Goal: Task Accomplishment & Management: Use online tool/utility

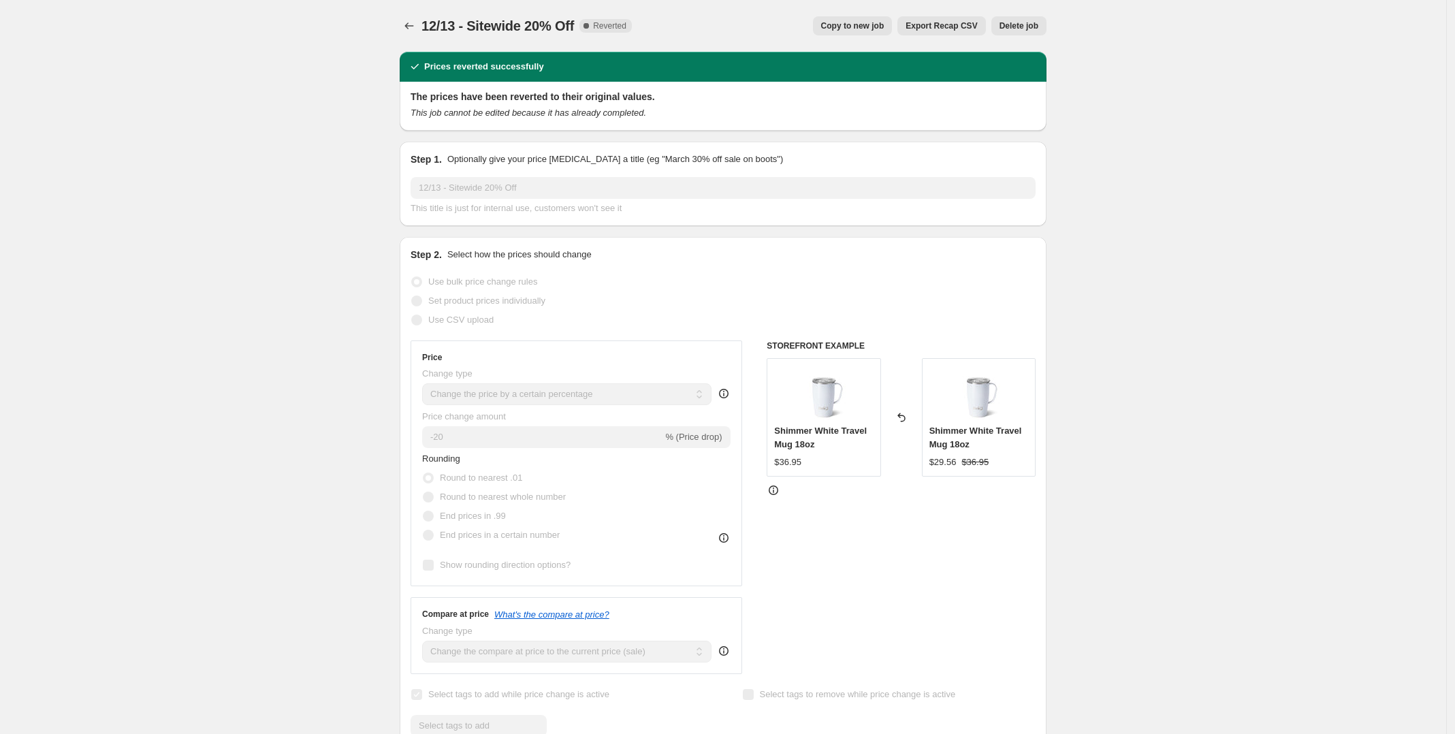
select select "percentage"
select select "product_status"
select select "inventory_quantity"
select select ">"
select select "tag"
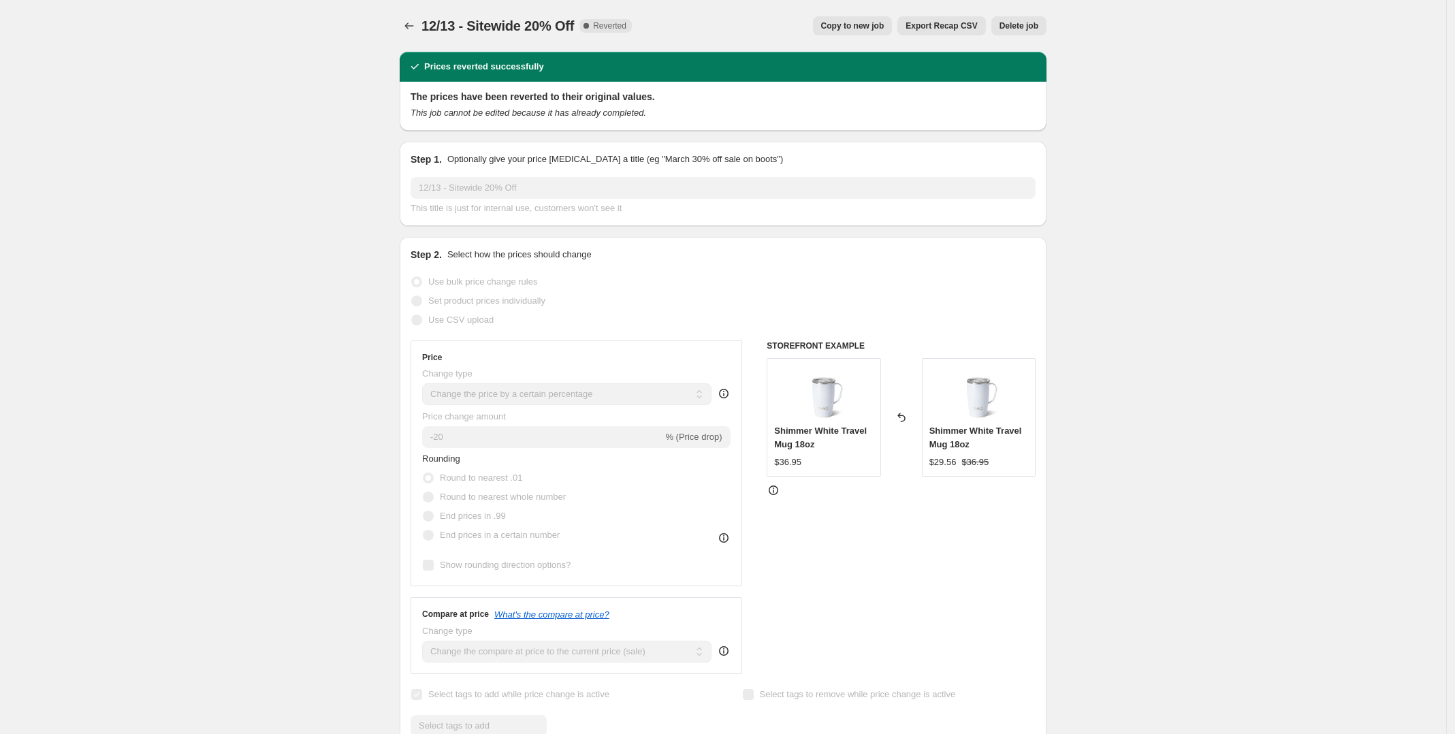
select select "not_equal"
select select "product_type"
select select "not_equal"
select select "product_type"
select select "not_equal"
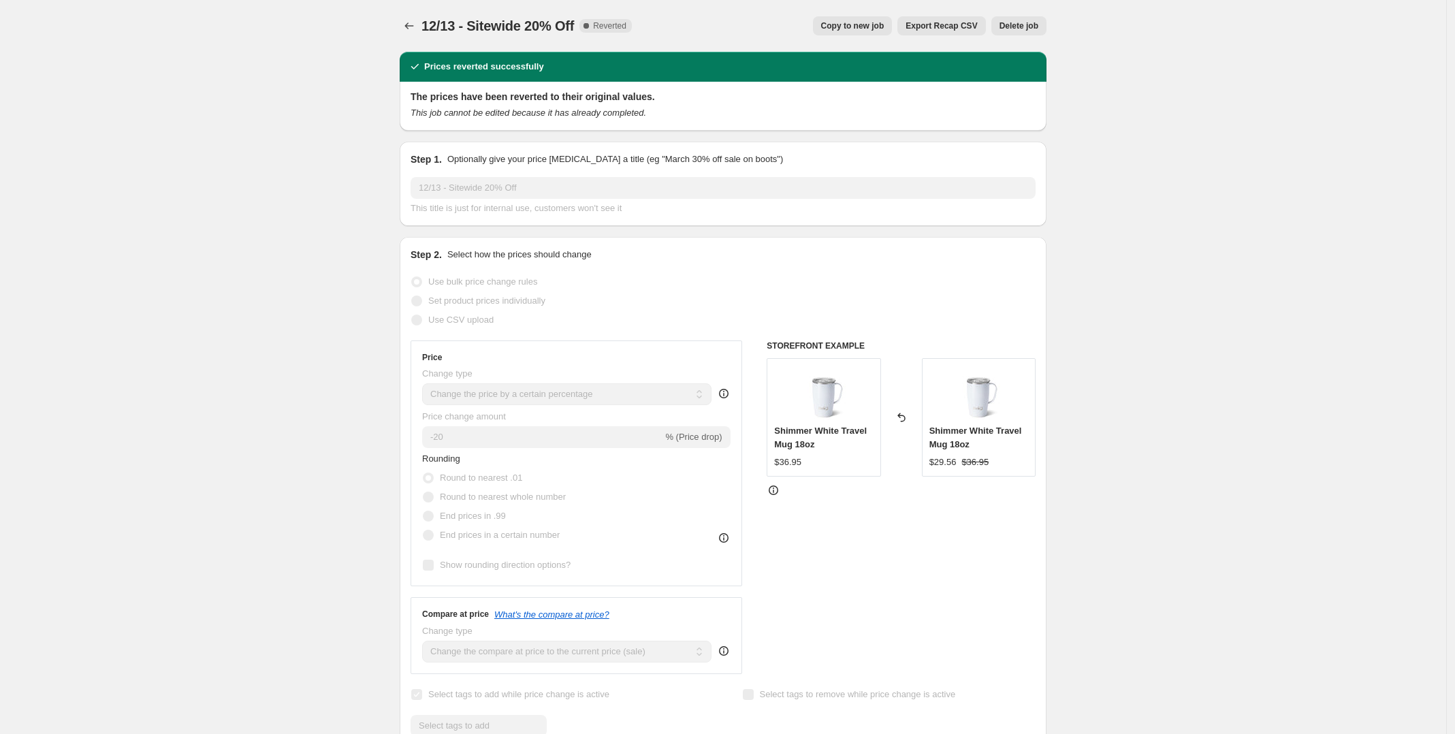
select select "tag"
select select "not_equal"
select select "collection"
select select "not_equal"
select select "tag"
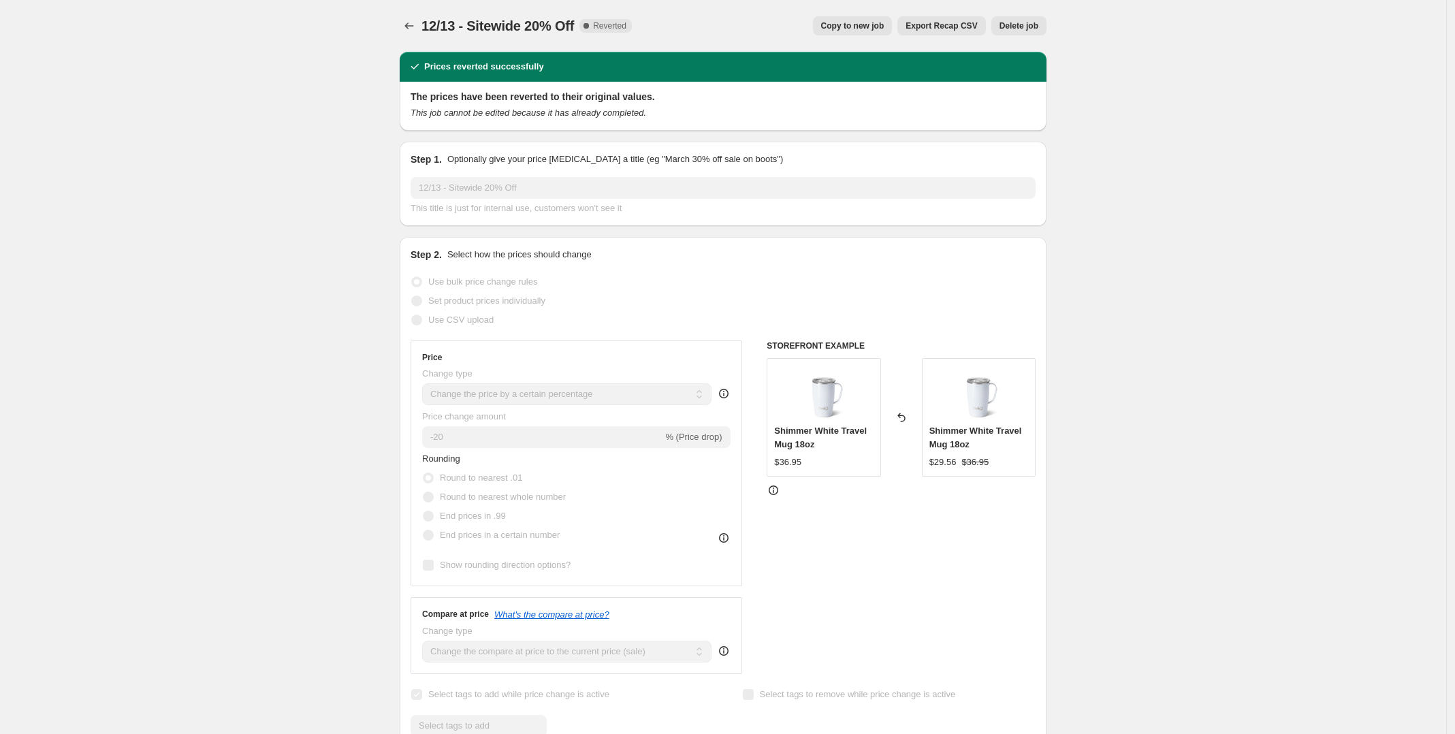
select select "not_equal"
select select "tag"
select select "not_equal"
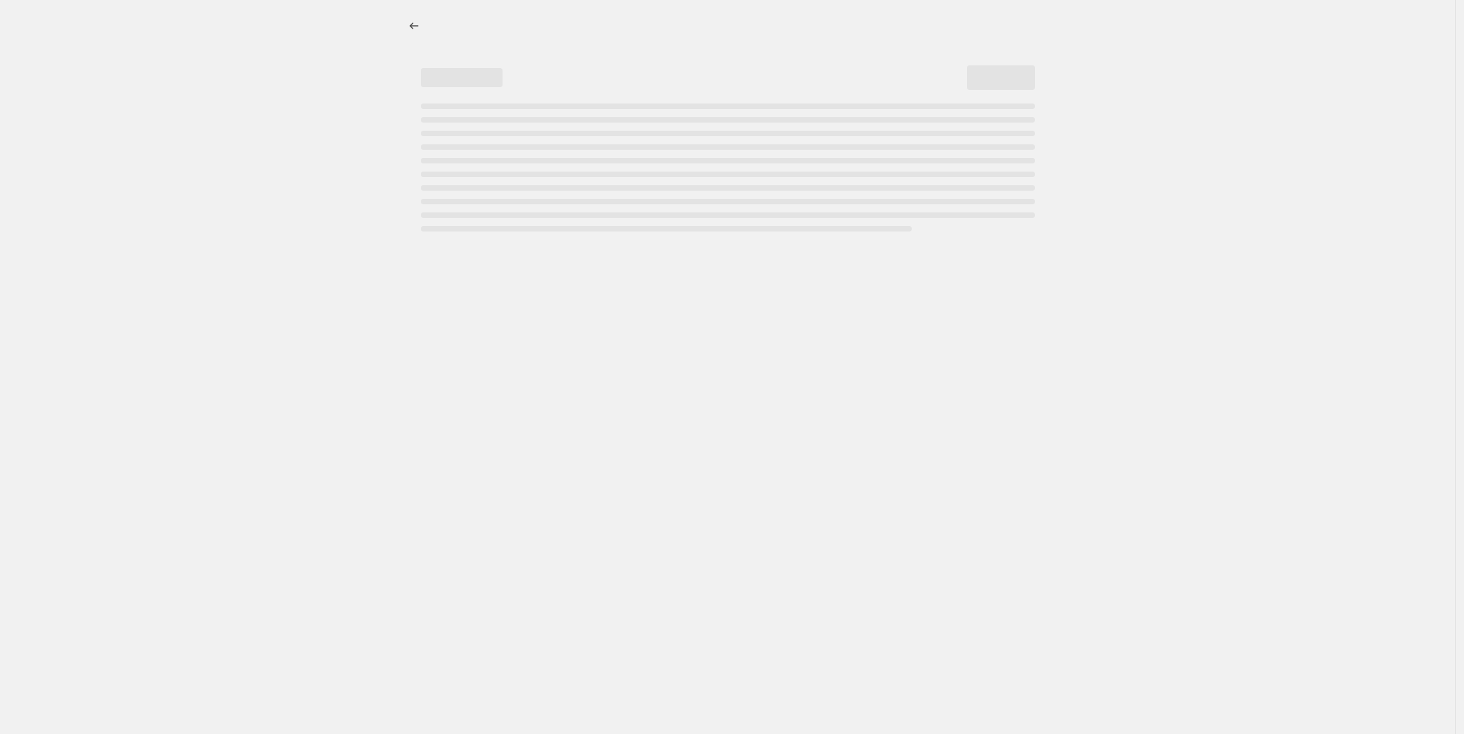
select select "percentage"
select select "product_status"
select select "inventory_quantity"
select select ">"
select select "not_equal"
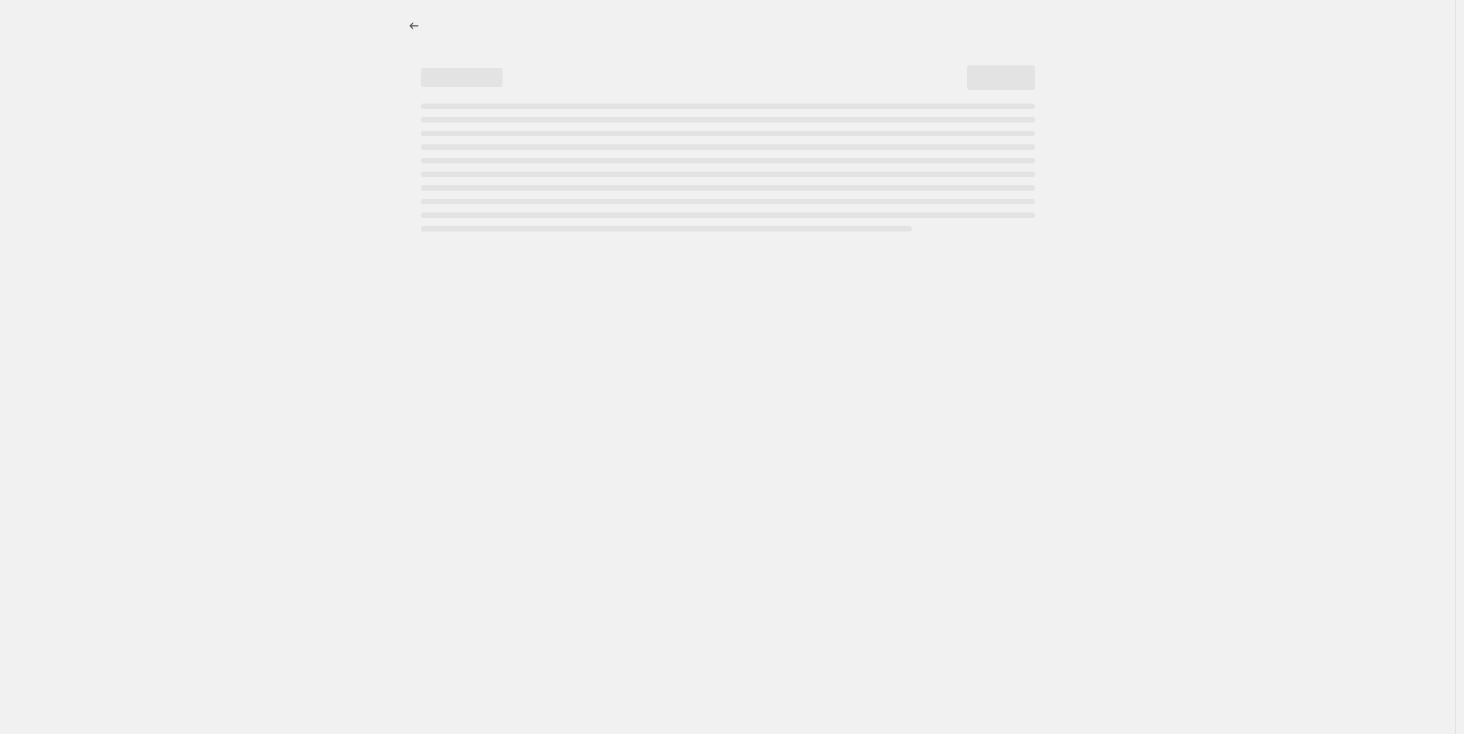
select select "not_equal"
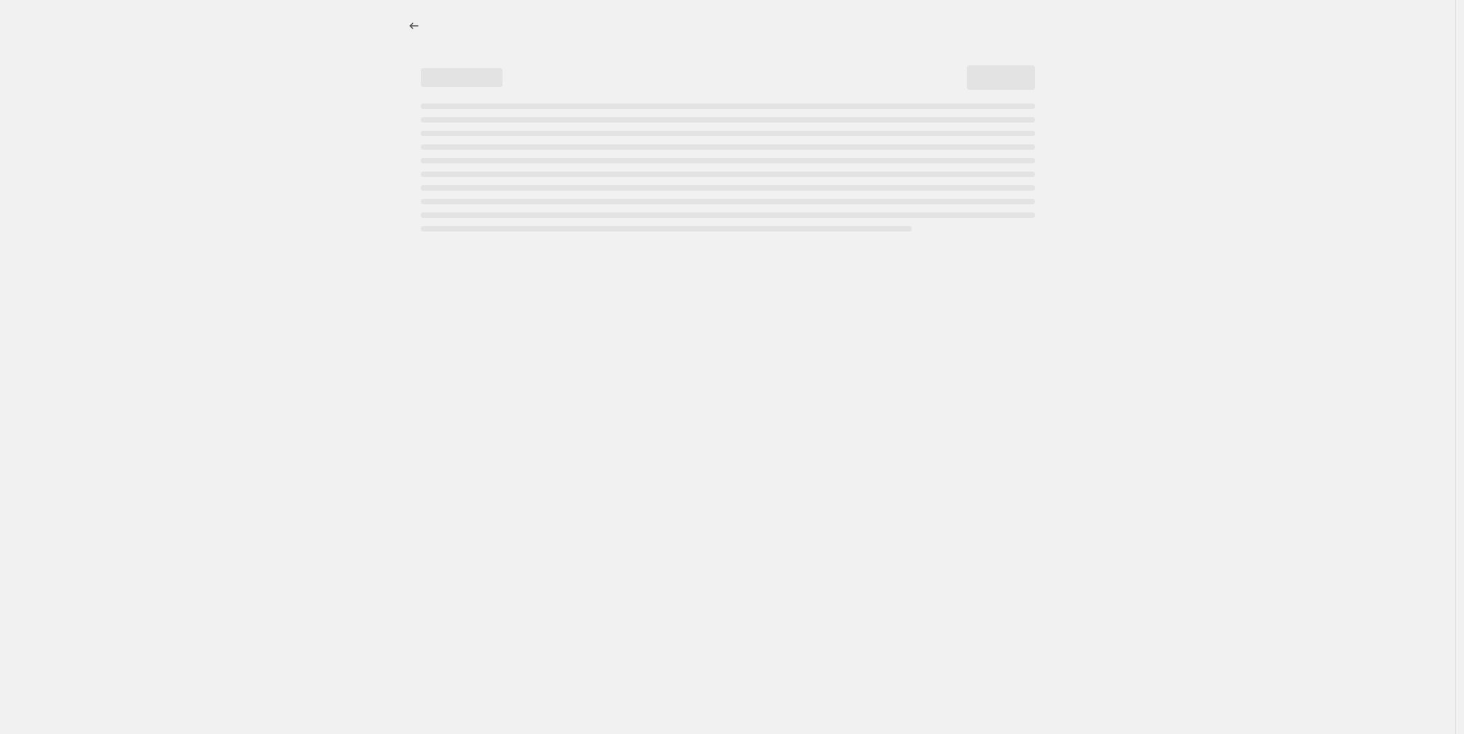
select select "not_equal"
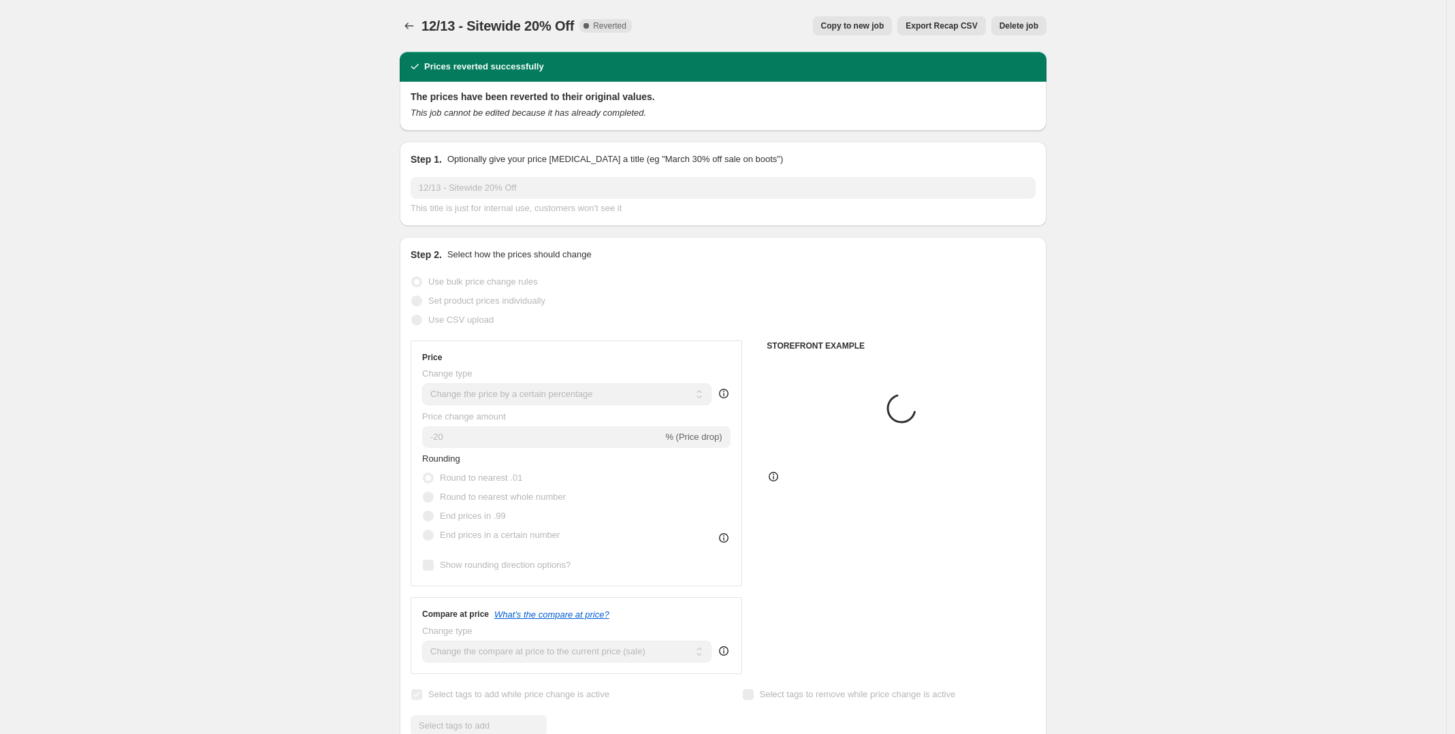
select select "collection"
select select "tag"
select select "product_type"
select select "tag"
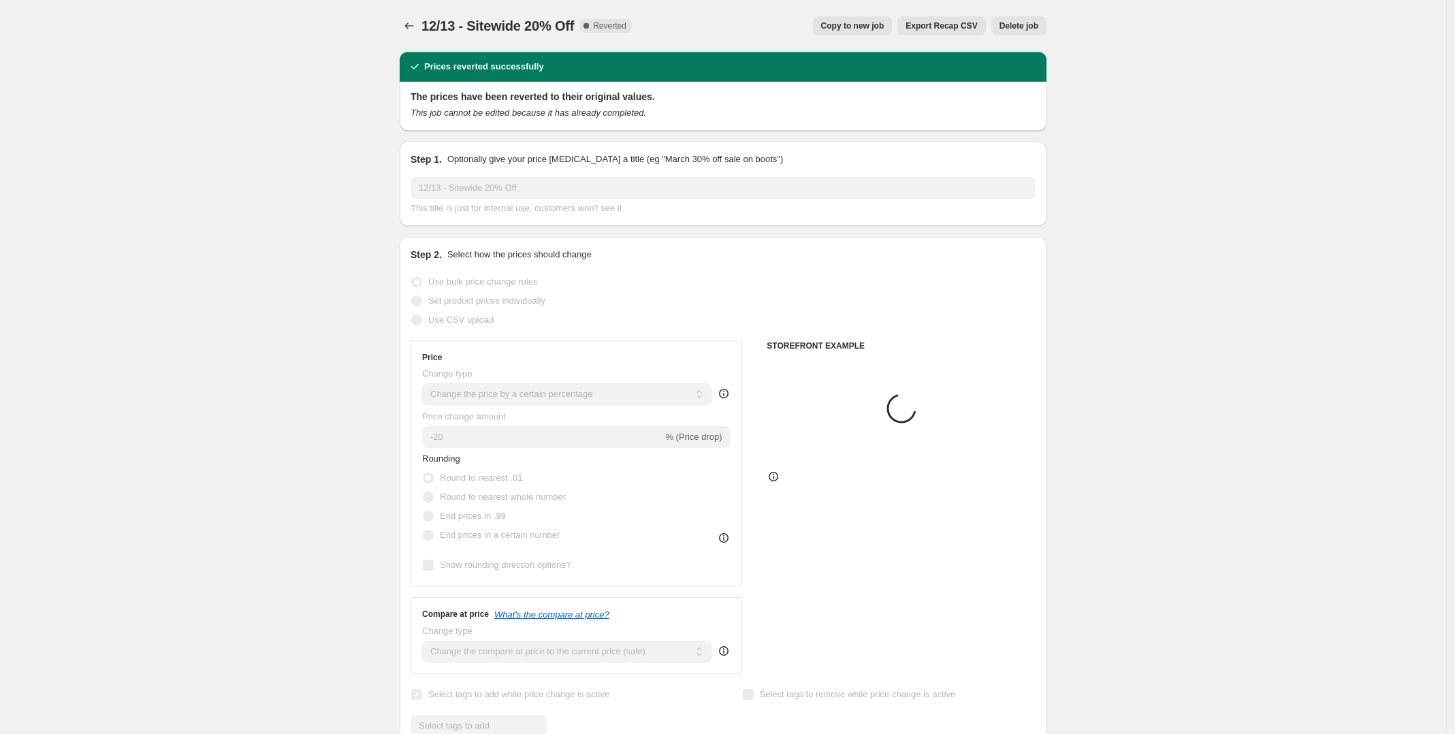
select select "tag"
